Goal: Book appointment/travel/reservation

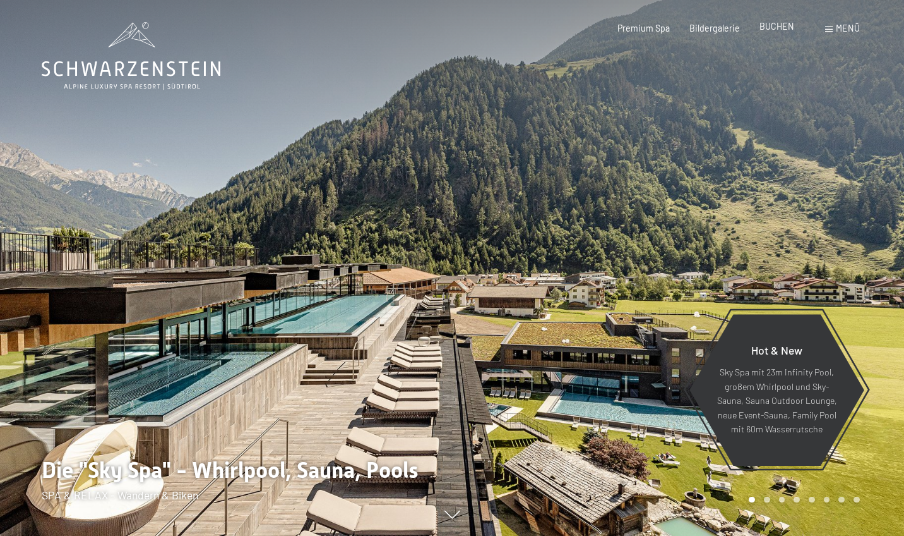
click at [788, 32] on span "BUCHEN" at bounding box center [777, 26] width 35 height 11
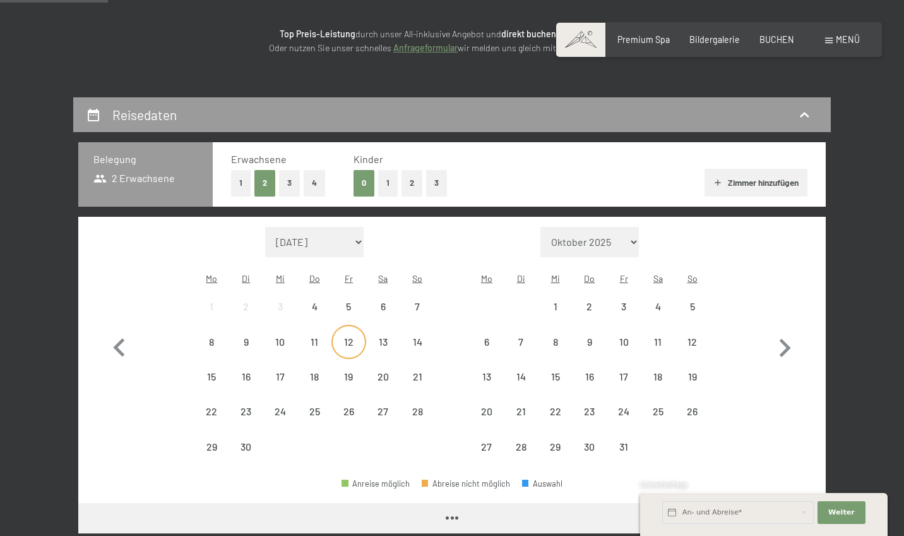
scroll to position [222, 0]
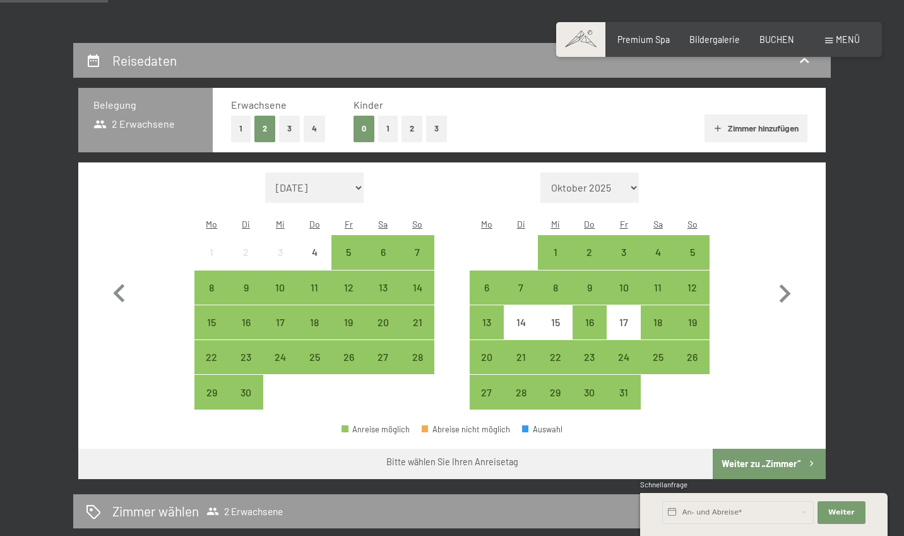
select select "[DATE]"
select select "2026-06-01"
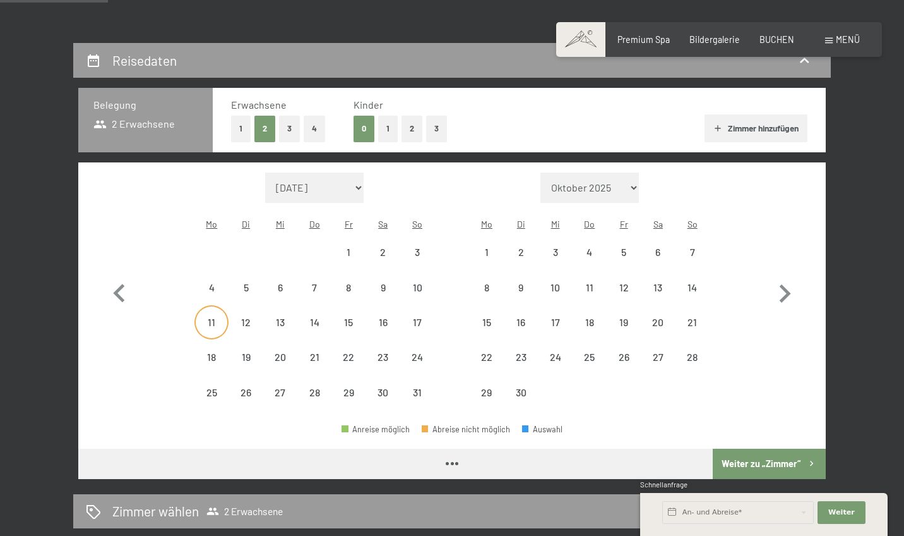
select select "2026-05-01"
select select "2026-06-01"
click at [212, 317] on div "11" at bounding box center [212, 333] width 32 height 32
select select "2026-05-01"
select select "2026-06-01"
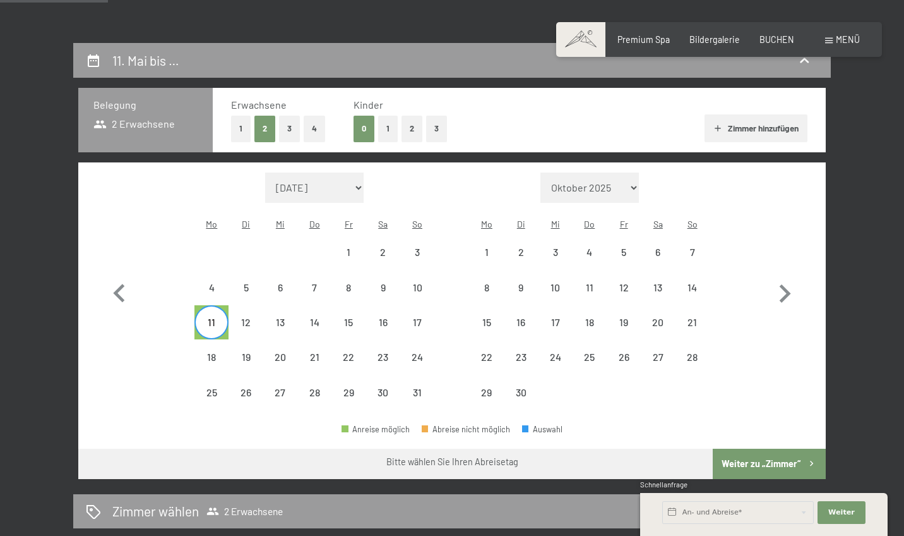
click at [381, 307] on span "Einwilligung Marketing*" at bounding box center [382, 303] width 104 height 13
click at [323, 307] on input "Einwilligung Marketing*" at bounding box center [317, 303] width 13 height 13
click at [383, 301] on span "Einwilligung Marketing*" at bounding box center [382, 303] width 104 height 13
click at [323, 301] on input "Einwilligung Marketing*" at bounding box center [317, 303] width 13 height 13
checkbox input "false"
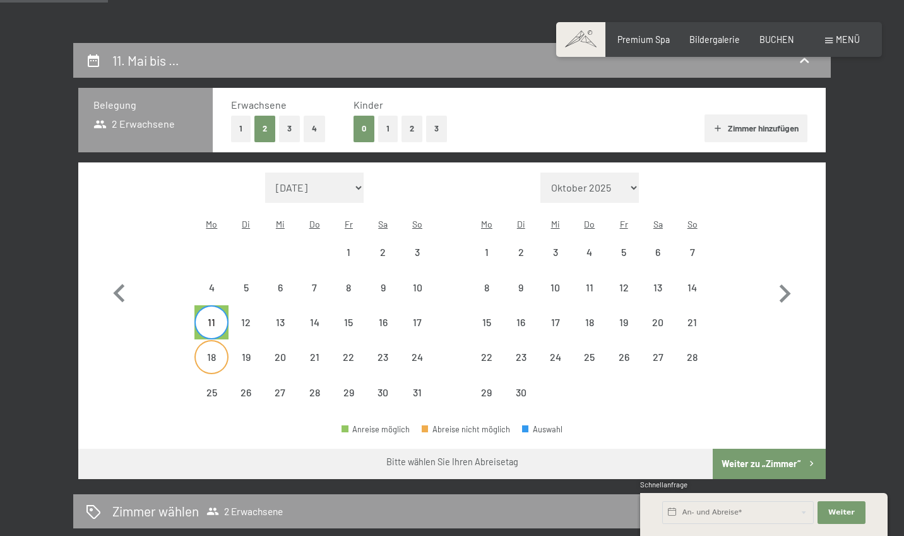
click at [210, 352] on div "18" at bounding box center [212, 368] width 32 height 32
select select "2026-05-01"
select select "2026-06-01"
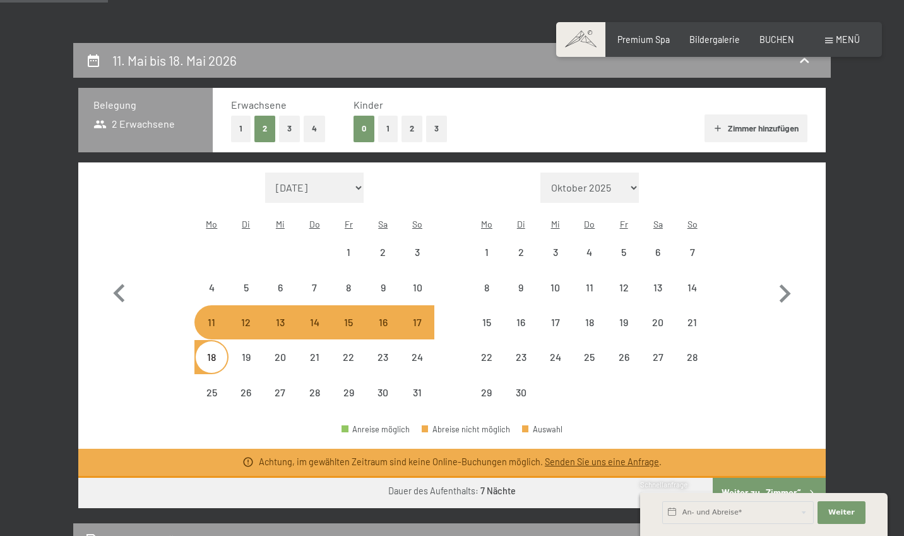
click at [573, 305] on div "18" at bounding box center [590, 322] width 34 height 34
select select "2026-05-01"
select select "2026-06-01"
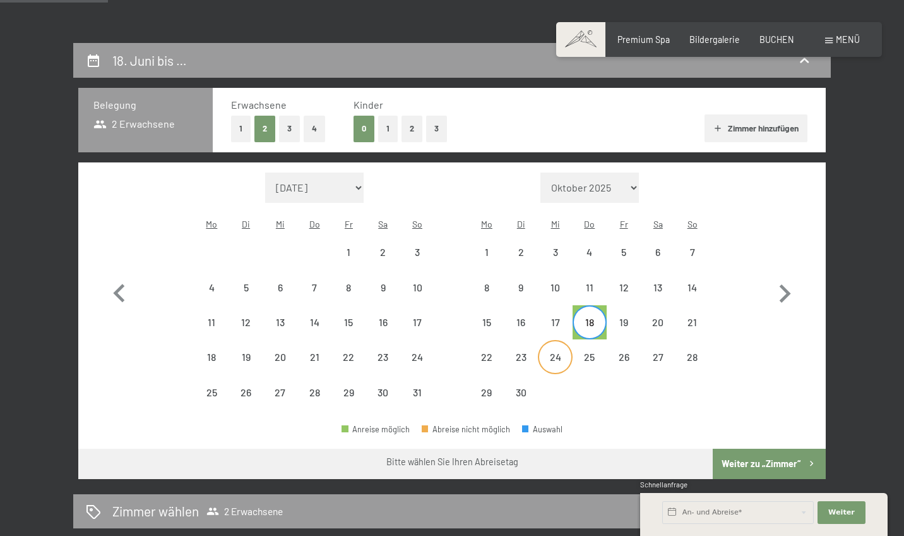
click at [551, 352] on div "24" at bounding box center [555, 368] width 32 height 32
select select "2026-05-01"
select select "2026-06-01"
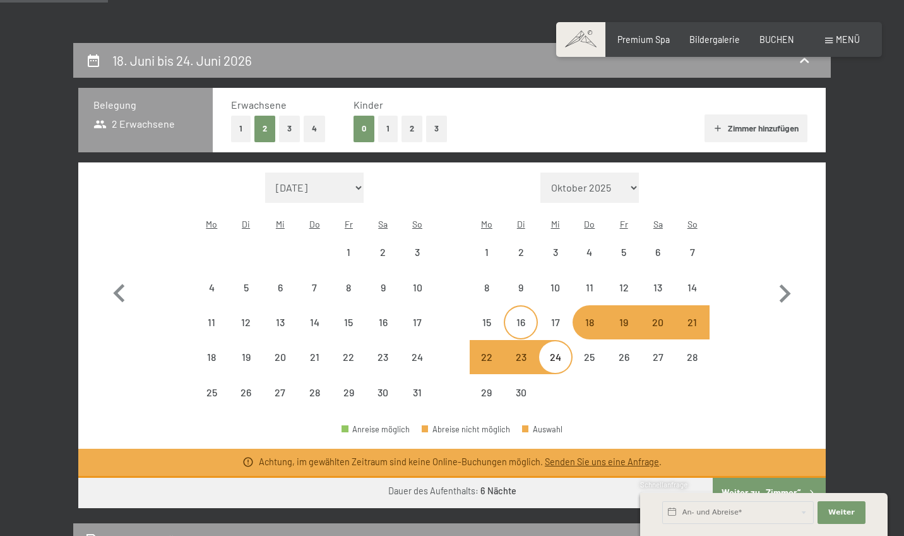
click at [519, 306] on div "16" at bounding box center [521, 322] width 32 height 32
select select "2026-05-01"
select select "2026-06-01"
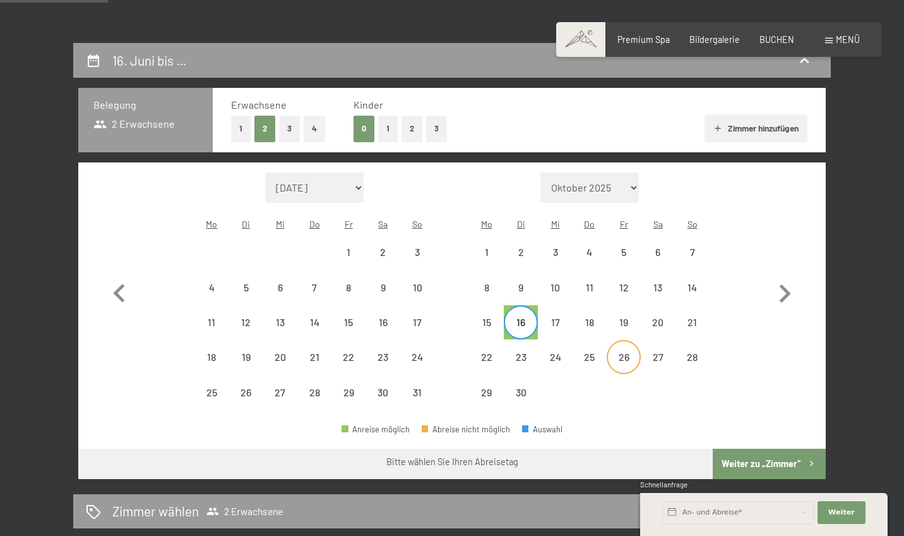
click at [615, 352] on div "26" at bounding box center [624, 368] width 32 height 32
select select "2026-05-01"
select select "2026-06-01"
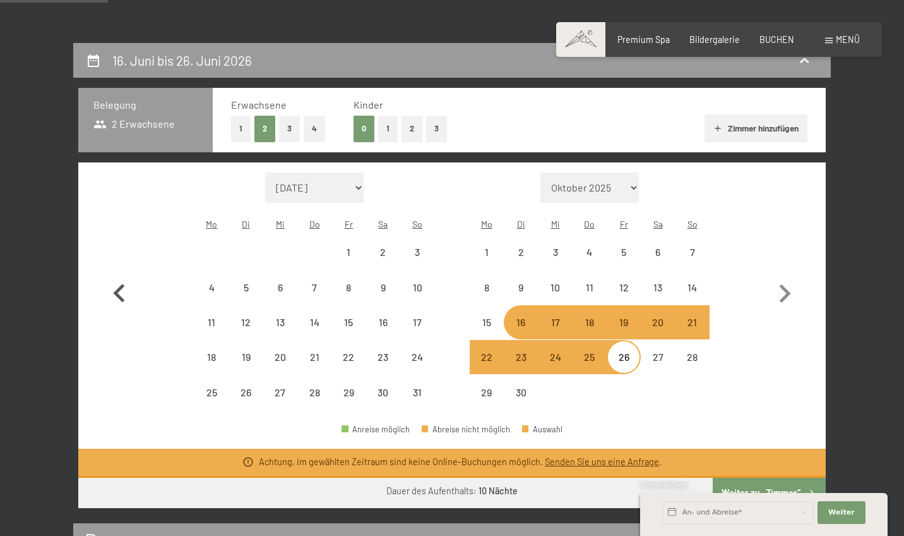
click at [120, 282] on icon "button" at bounding box center [119, 293] width 37 height 37
select select "2026-04-01"
select select "2026-05-01"
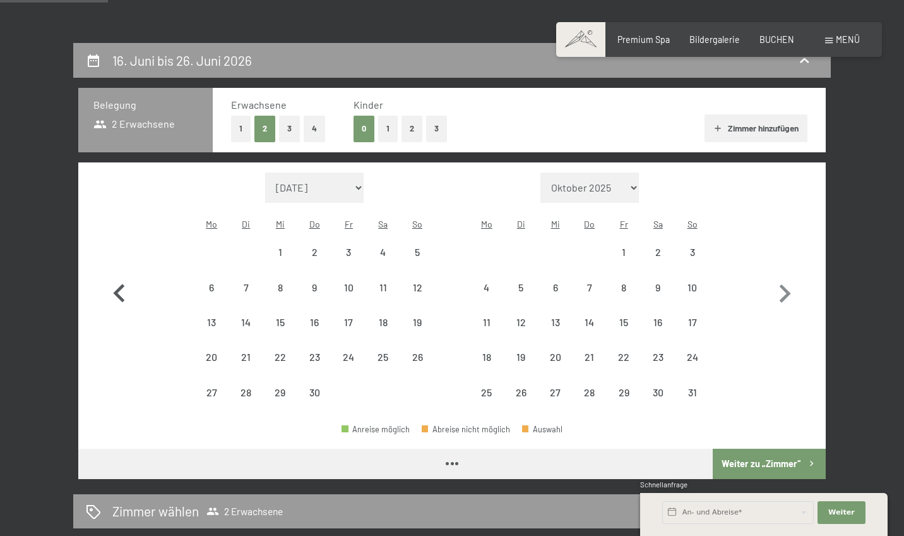
click at [120, 282] on icon "button" at bounding box center [119, 293] width 37 height 37
select select "2026-03-01"
select select "2026-04-01"
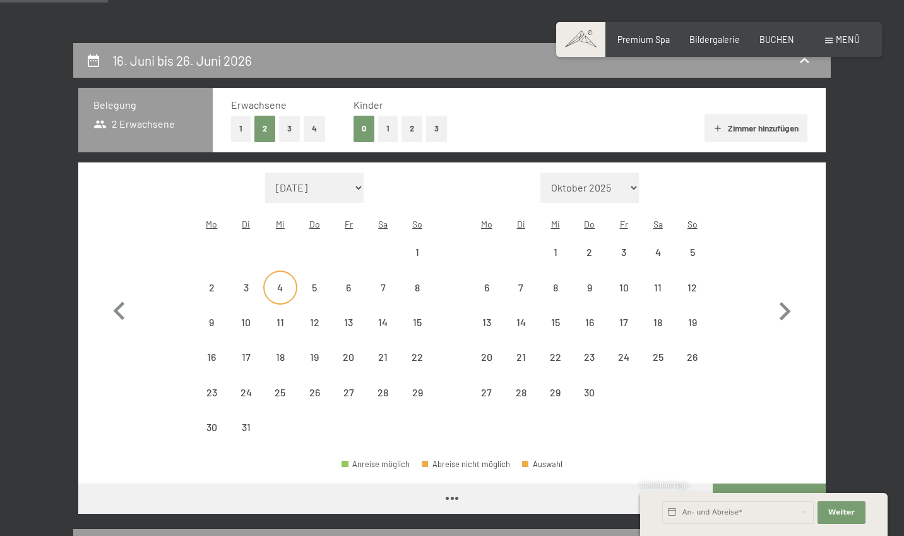
select select "2026-03-01"
select select "2026-04-01"
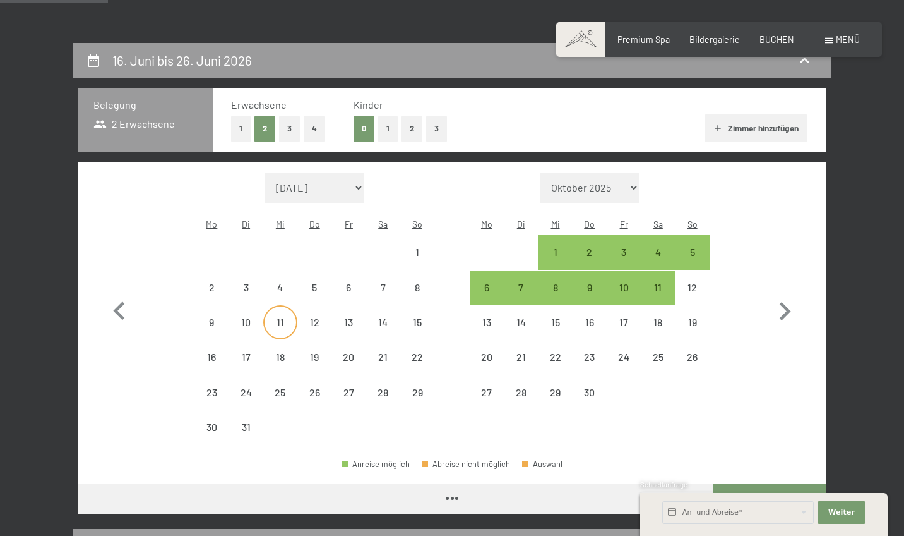
click at [287, 317] on div "11" at bounding box center [281, 333] width 32 height 32
select select "2026-03-01"
select select "2026-04-01"
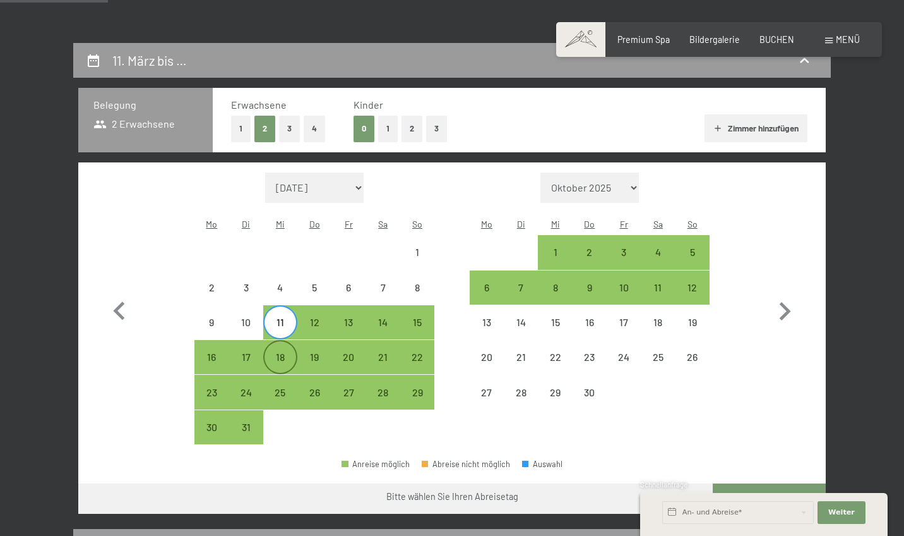
click at [275, 341] on div "18" at bounding box center [281, 357] width 32 height 32
select select "2026-03-01"
select select "2026-04-01"
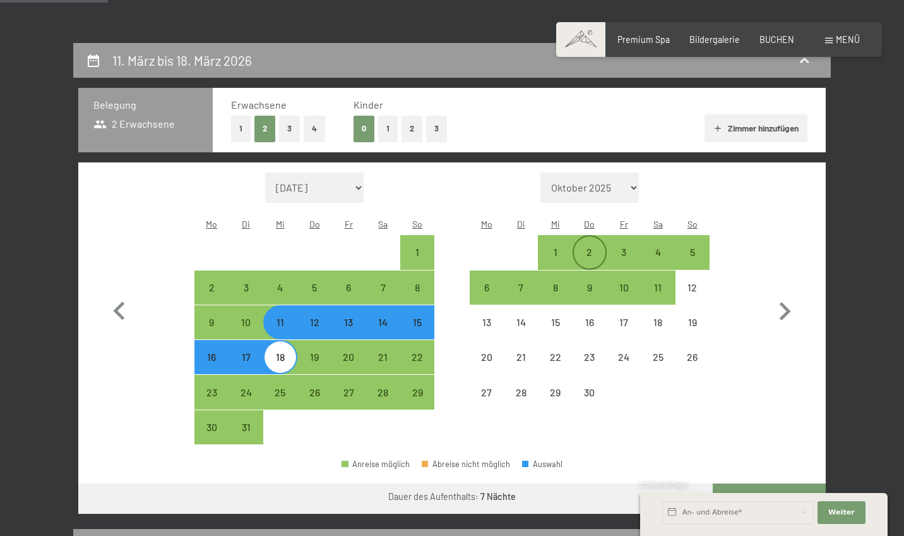
click at [586, 247] on div "2" at bounding box center [590, 263] width 32 height 32
select select "2026-03-01"
select select "2026-04-01"
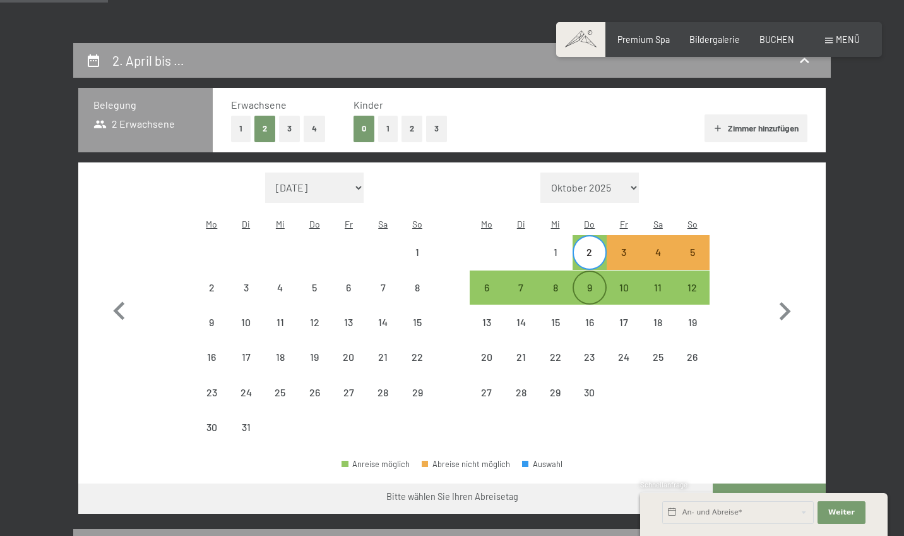
click at [592, 282] on div "9" at bounding box center [590, 298] width 32 height 32
select select "2026-03-01"
select select "2026-04-01"
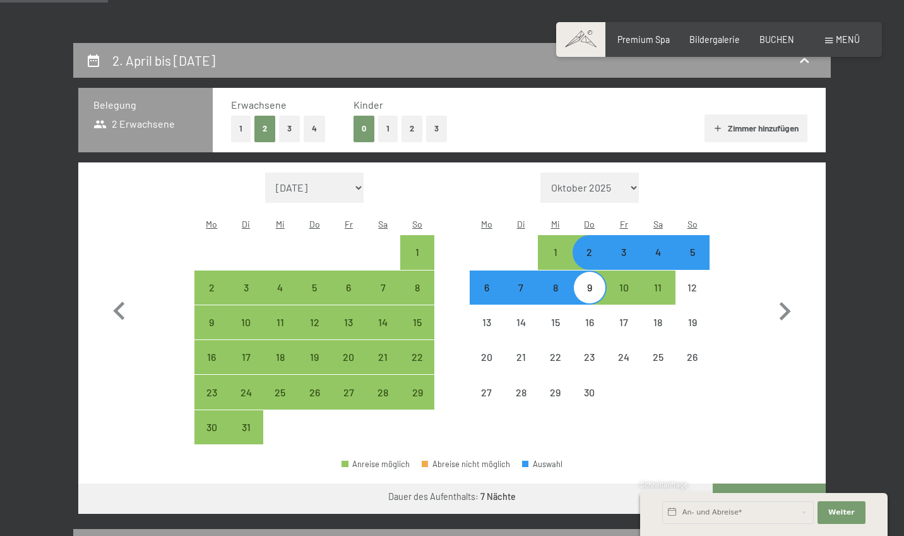
click at [769, 479] on div "Schnellanfrage" at bounding box center [764, 485] width 248 height 12
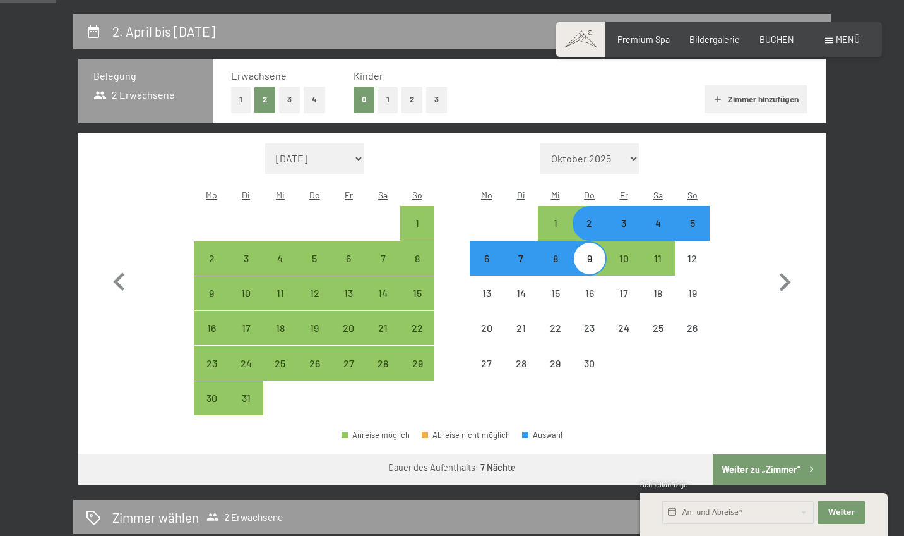
click at [757, 454] on button "Weiter zu „Zimmer“" at bounding box center [769, 469] width 113 height 30
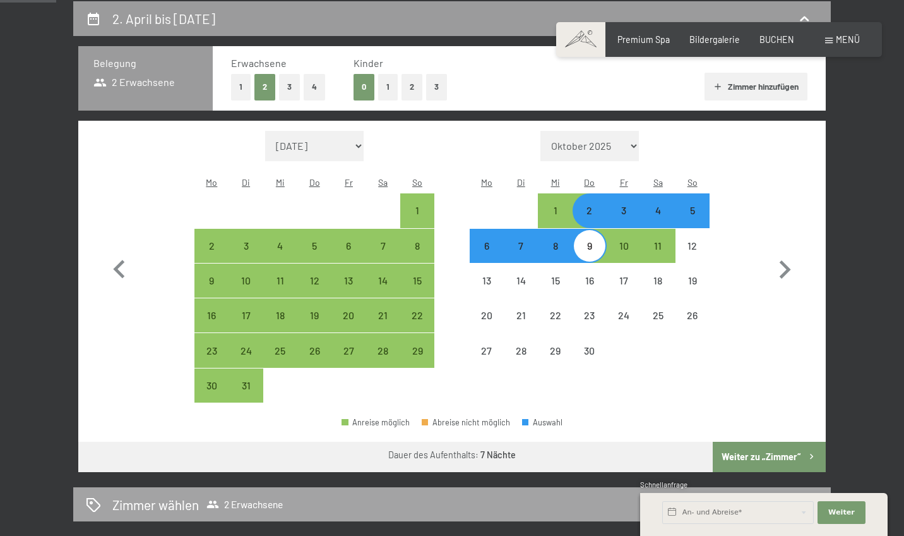
select select "2026-03-01"
select select "2026-04-01"
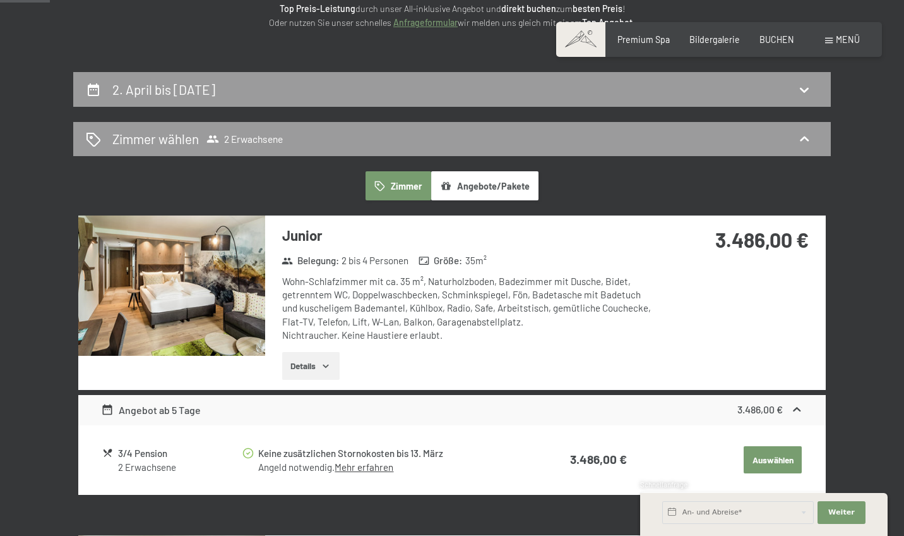
scroll to position [182, 0]
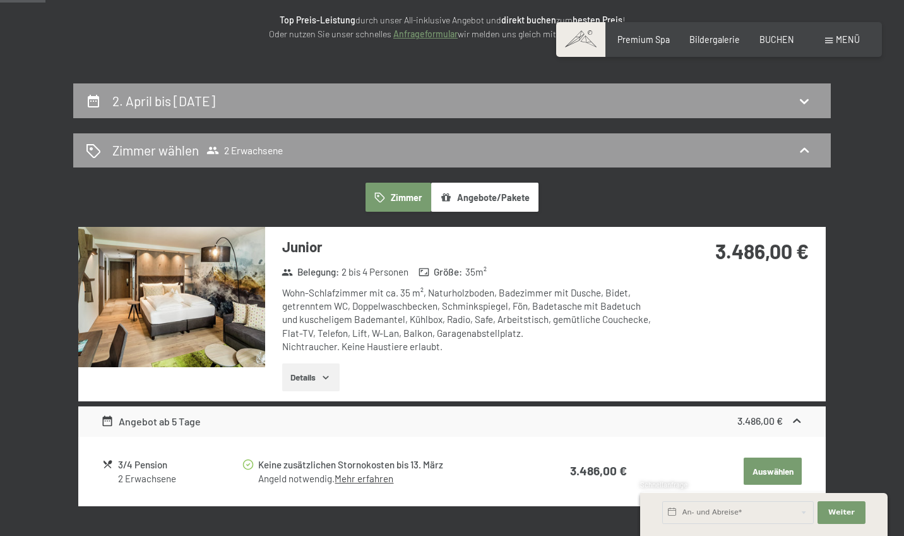
click at [377, 109] on div "2. April bis 9. April 2026" at bounding box center [452, 100] width 758 height 35
select select "2026-03-01"
select select "2026-04-01"
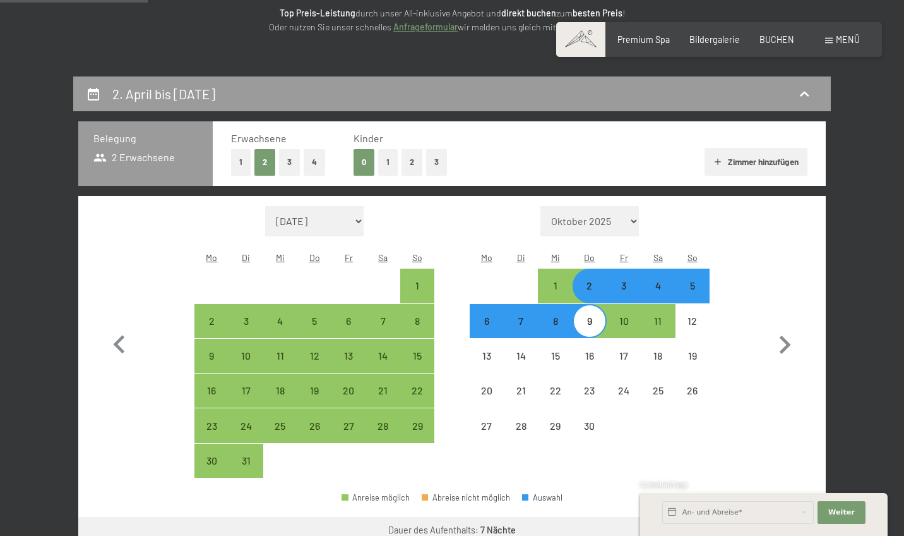
scroll to position [189, 0]
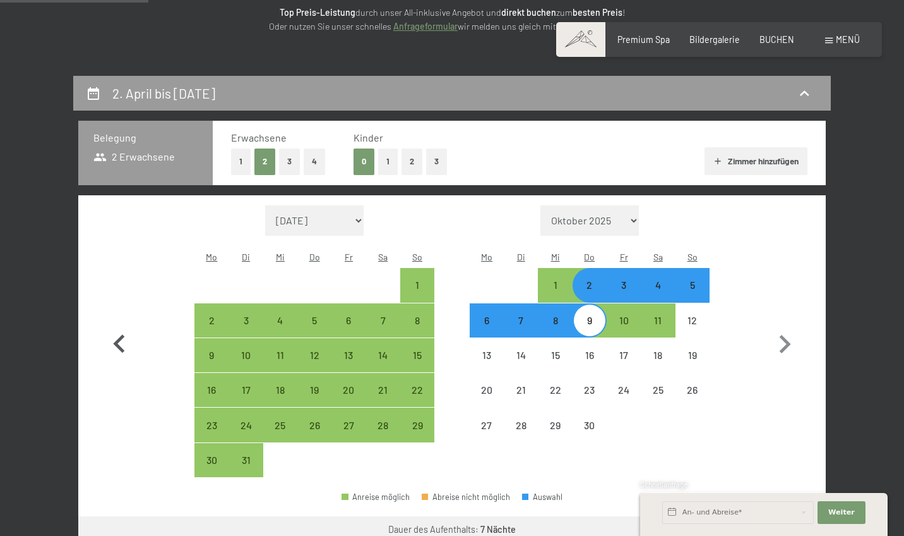
click at [122, 330] on icon "button" at bounding box center [119, 344] width 37 height 37
select select "2026-02-01"
select select "2026-03-01"
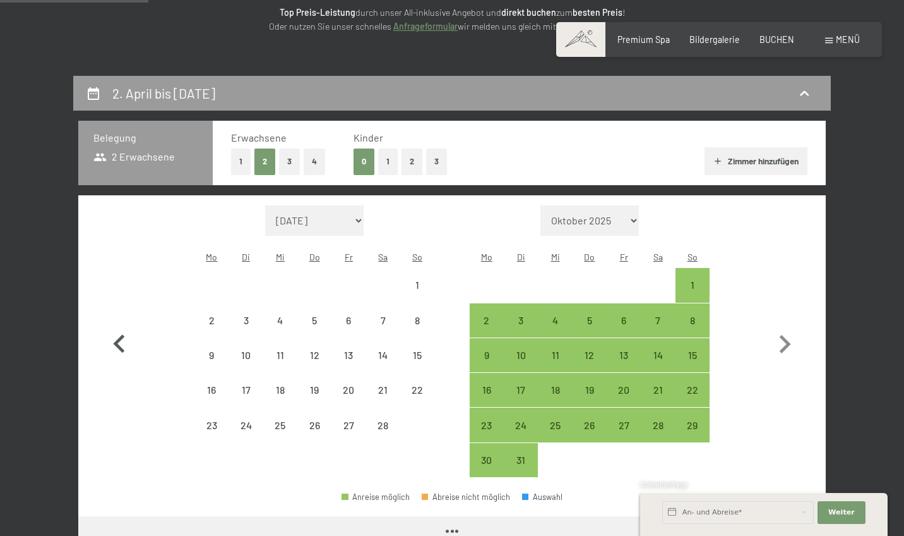
click at [122, 330] on icon "button" at bounding box center [119, 344] width 37 height 37
select select "2026-01-01"
select select "2026-02-01"
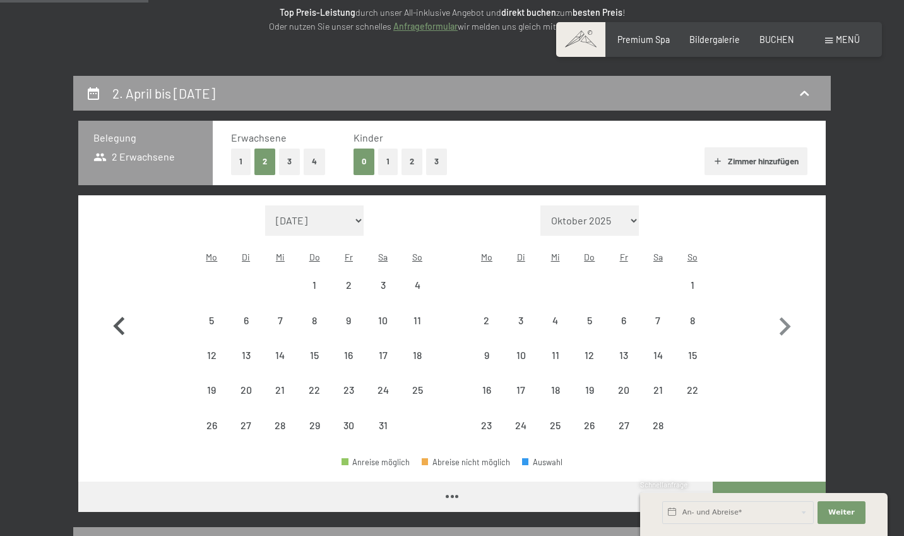
select select "2026-01-01"
select select "2026-02-01"
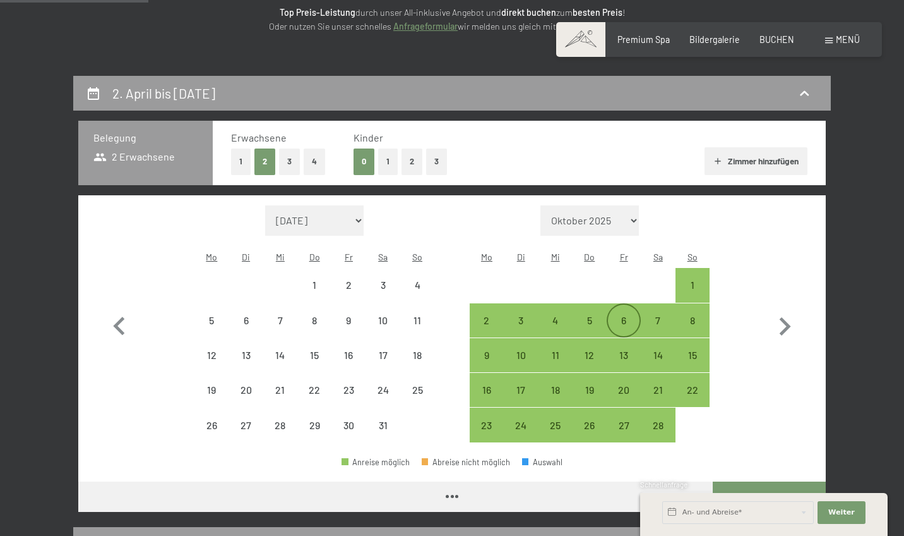
select select "2026-01-01"
select select "2026-02-01"
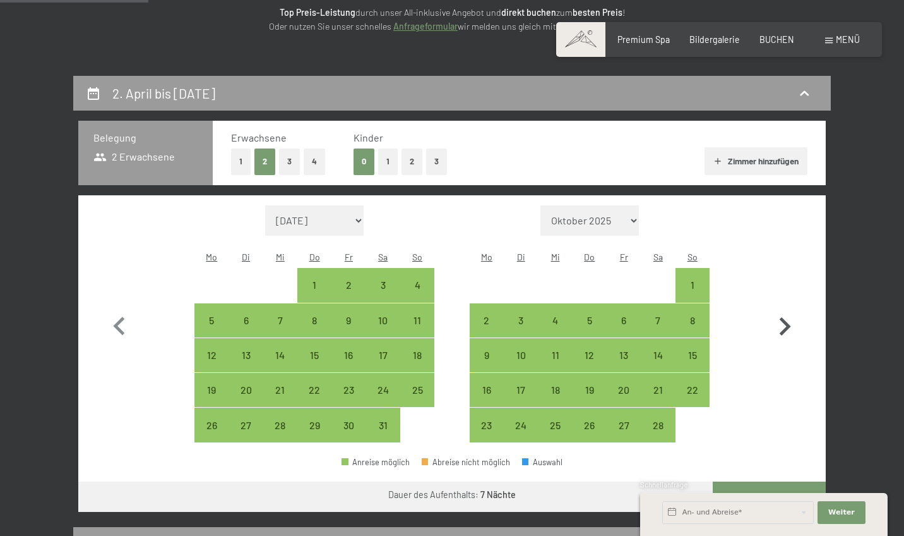
click at [778, 315] on icon "button" at bounding box center [785, 326] width 37 height 37
select select "2026-02-01"
select select "2026-03-01"
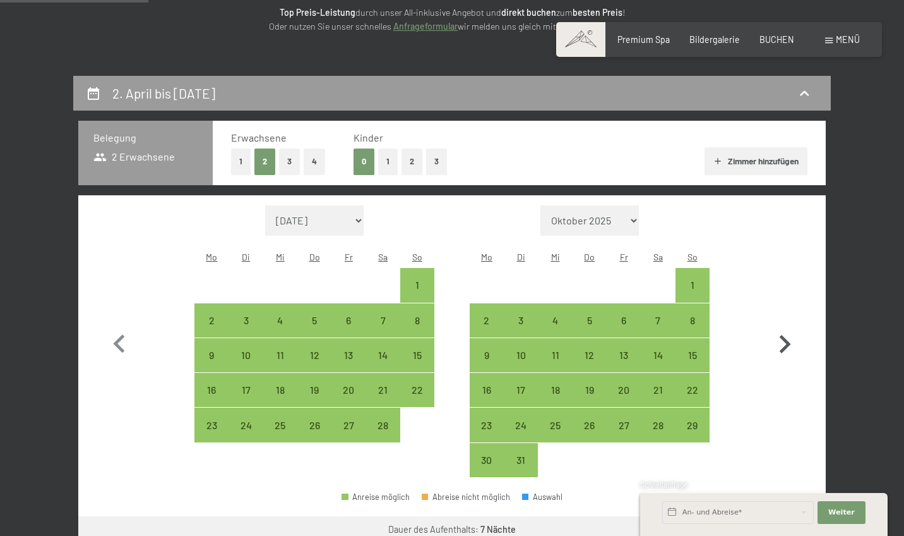
click at [778, 315] on button "button" at bounding box center [785, 341] width 37 height 272
select select "2026-03-01"
select select "2026-04-01"
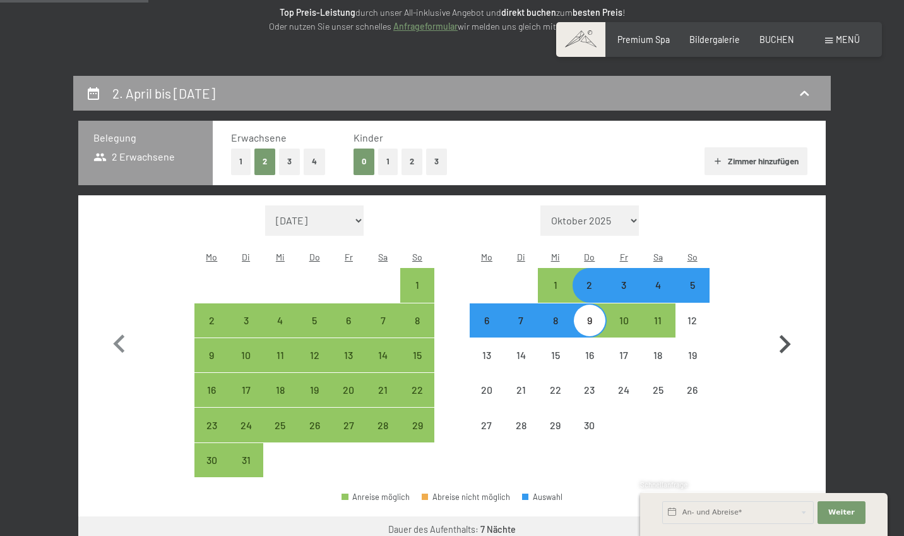
click at [778, 315] on button "button" at bounding box center [785, 341] width 37 height 272
select select "2026-04-01"
select select "2026-05-01"
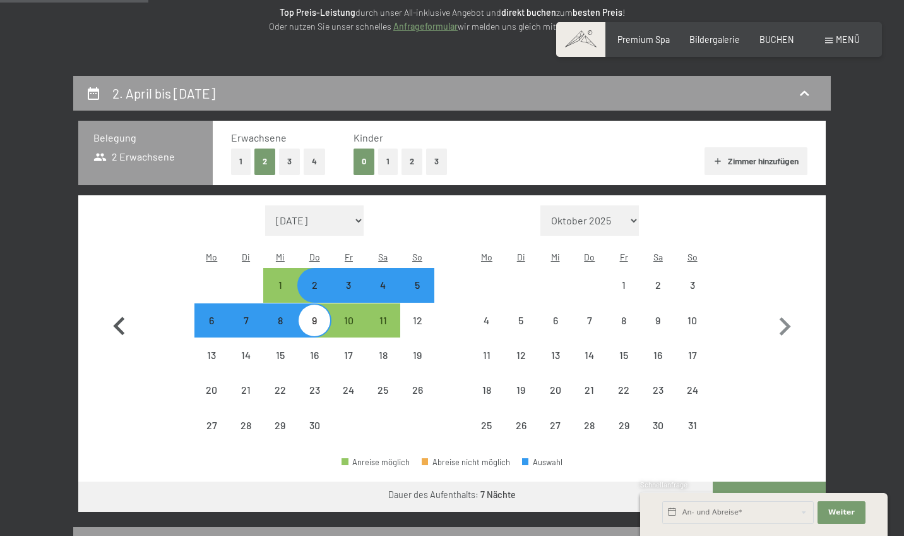
click at [121, 313] on icon "button" at bounding box center [119, 326] width 37 height 37
select select "2026-03-01"
select select "2026-04-01"
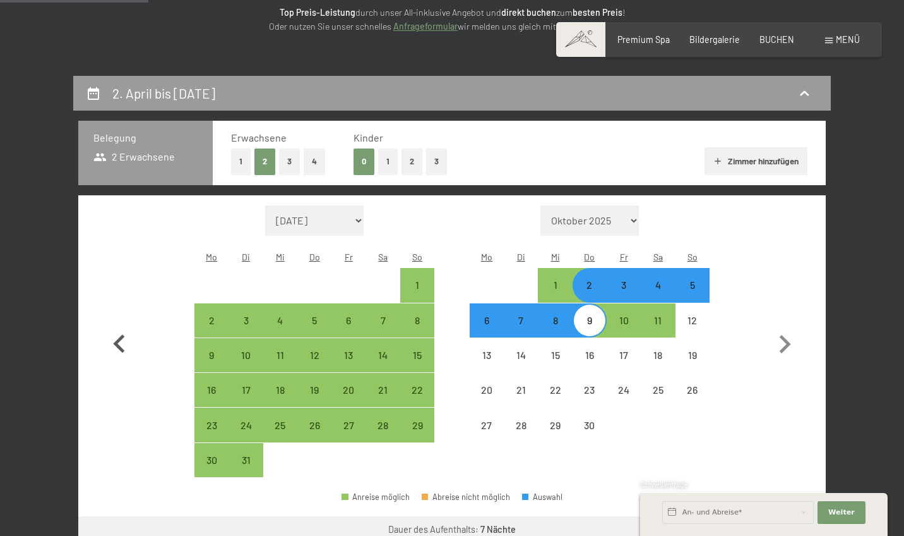
click at [121, 313] on button "button" at bounding box center [119, 341] width 37 height 272
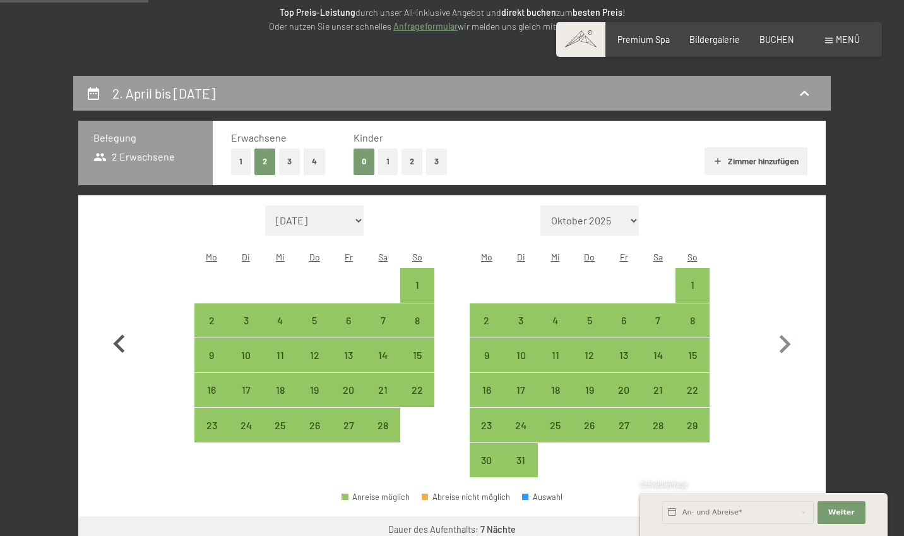
click at [121, 313] on button "button" at bounding box center [119, 341] width 37 height 272
click at [121, 326] on icon "button" at bounding box center [119, 344] width 37 height 37
select select "2025-12-01"
select select "2026-01-01"
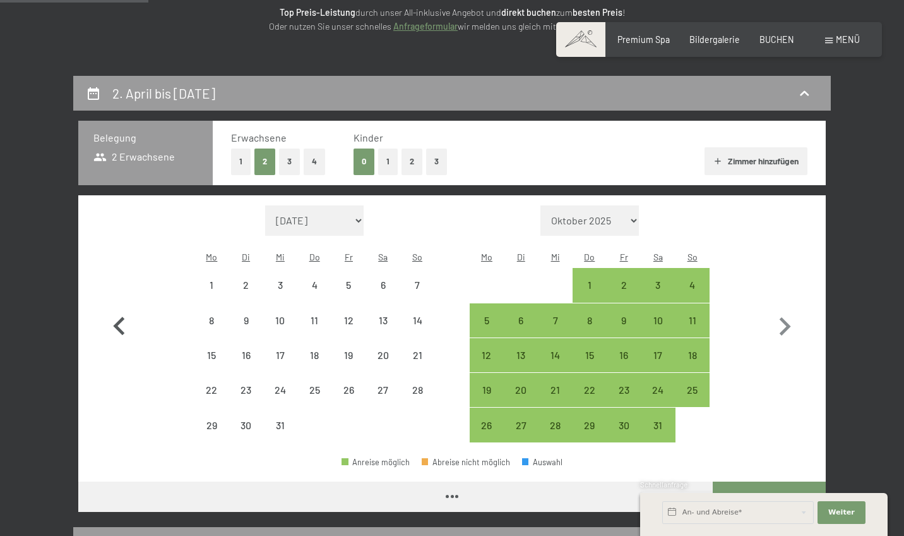
select select "2025-12-01"
select select "2026-01-01"
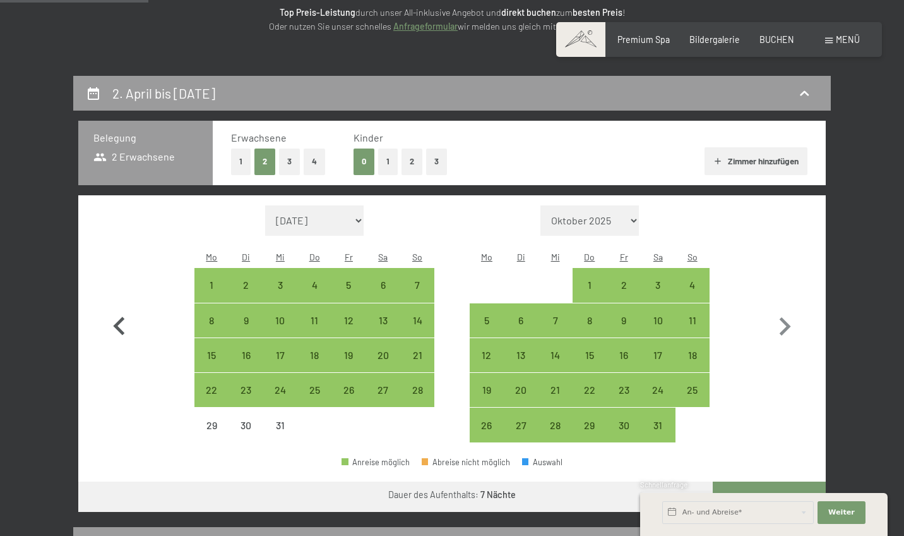
click at [113, 319] on icon "button" at bounding box center [119, 326] width 37 height 37
select select "2025-11-01"
select select "2025-12-01"
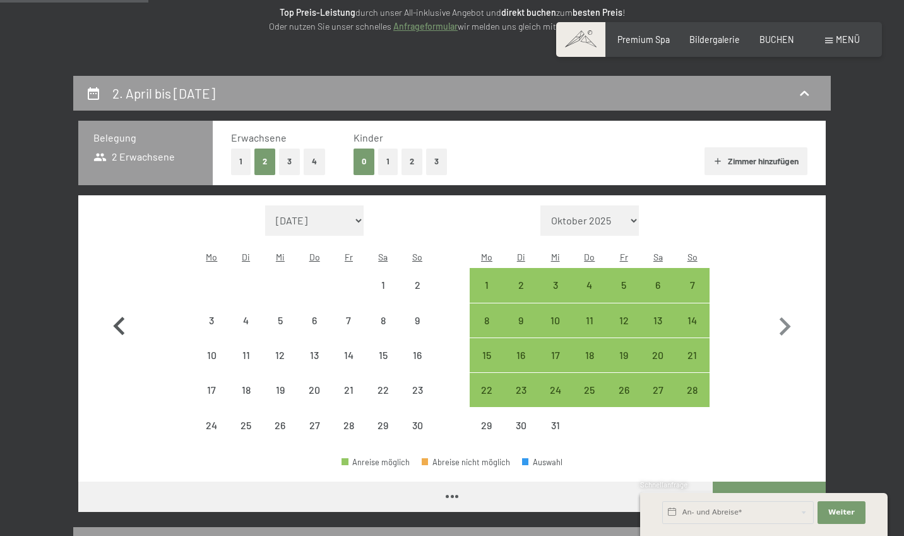
click at [113, 319] on icon "button" at bounding box center [119, 326] width 37 height 37
select select "2025-10-01"
select select "2025-11-01"
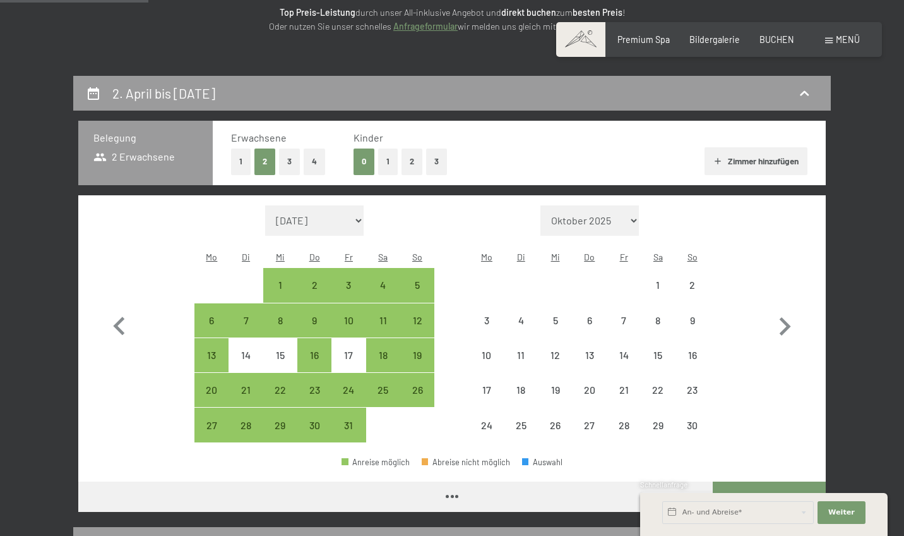
select select "2025-10-01"
select select "2025-11-01"
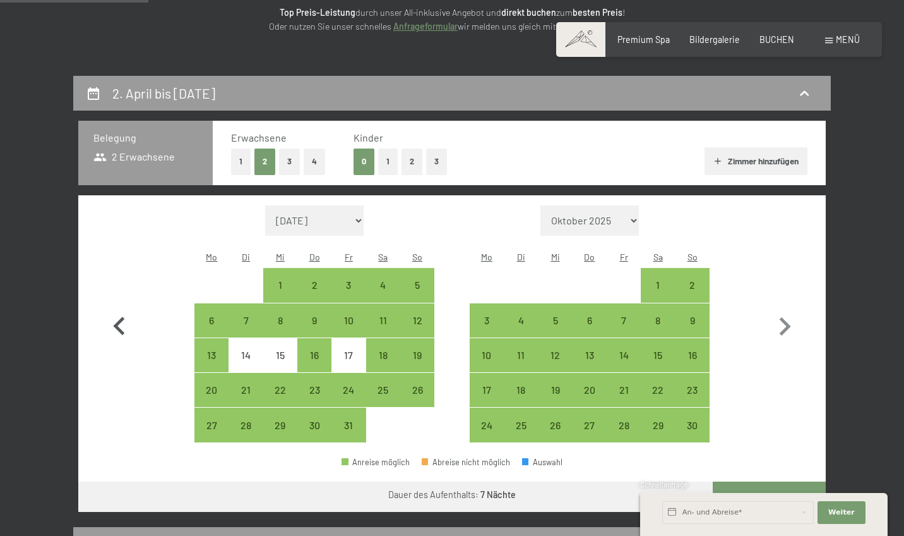
click at [121, 319] on icon "button" at bounding box center [119, 326] width 37 height 37
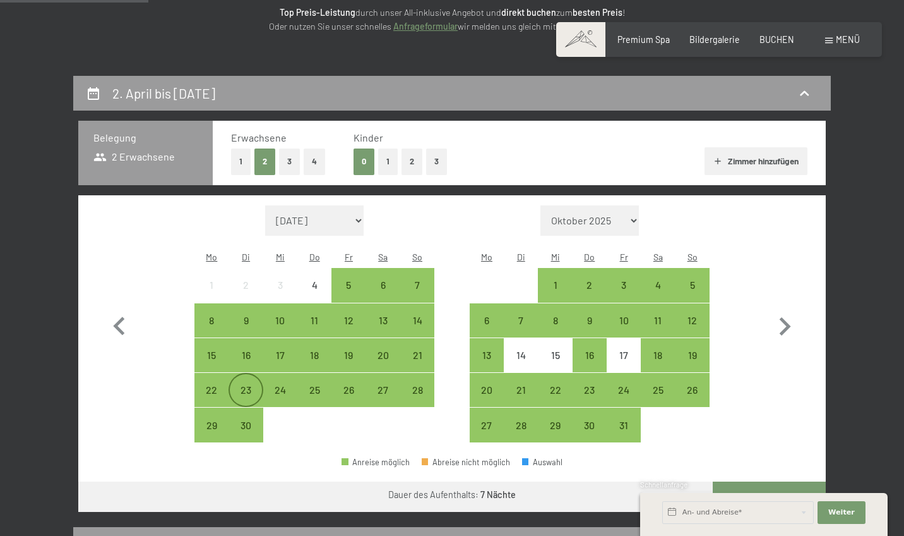
click at [253, 385] on div "23" at bounding box center [246, 401] width 32 height 32
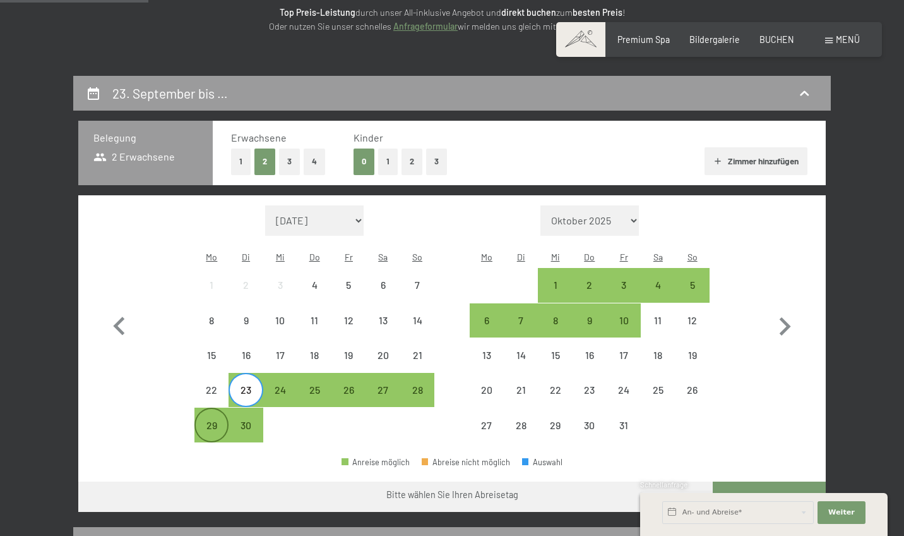
click at [215, 420] on div "29" at bounding box center [212, 436] width 32 height 32
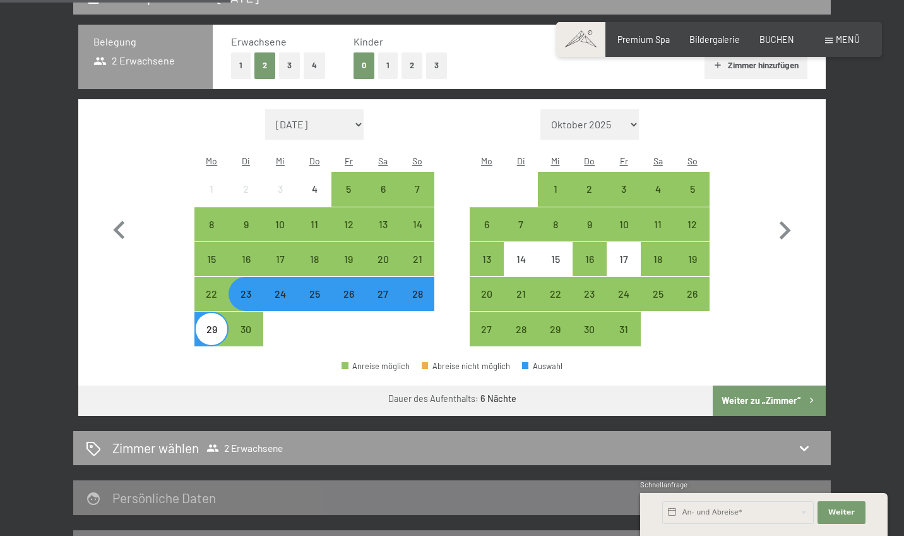
click at [796, 385] on button "Weiter zu „Zimmer“" at bounding box center [769, 400] width 113 height 30
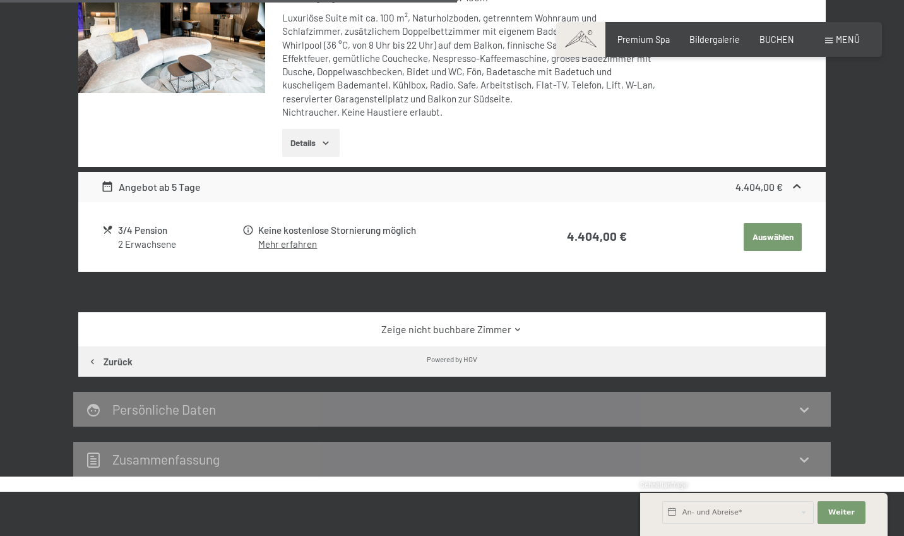
scroll to position [771, 0]
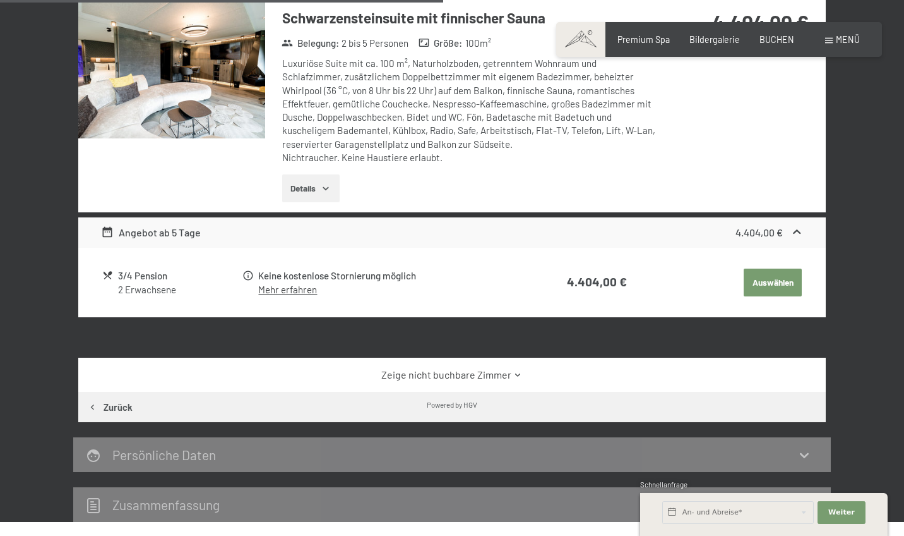
click at [445, 370] on link "Zeige nicht buchbare Zimmer" at bounding box center [452, 375] width 703 height 14
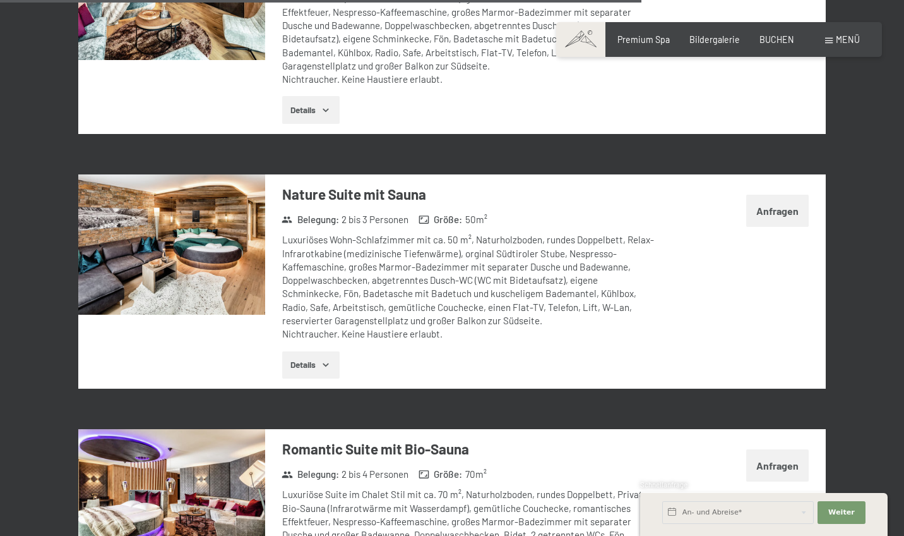
scroll to position [2888, 0]
